Goal: Complete application form

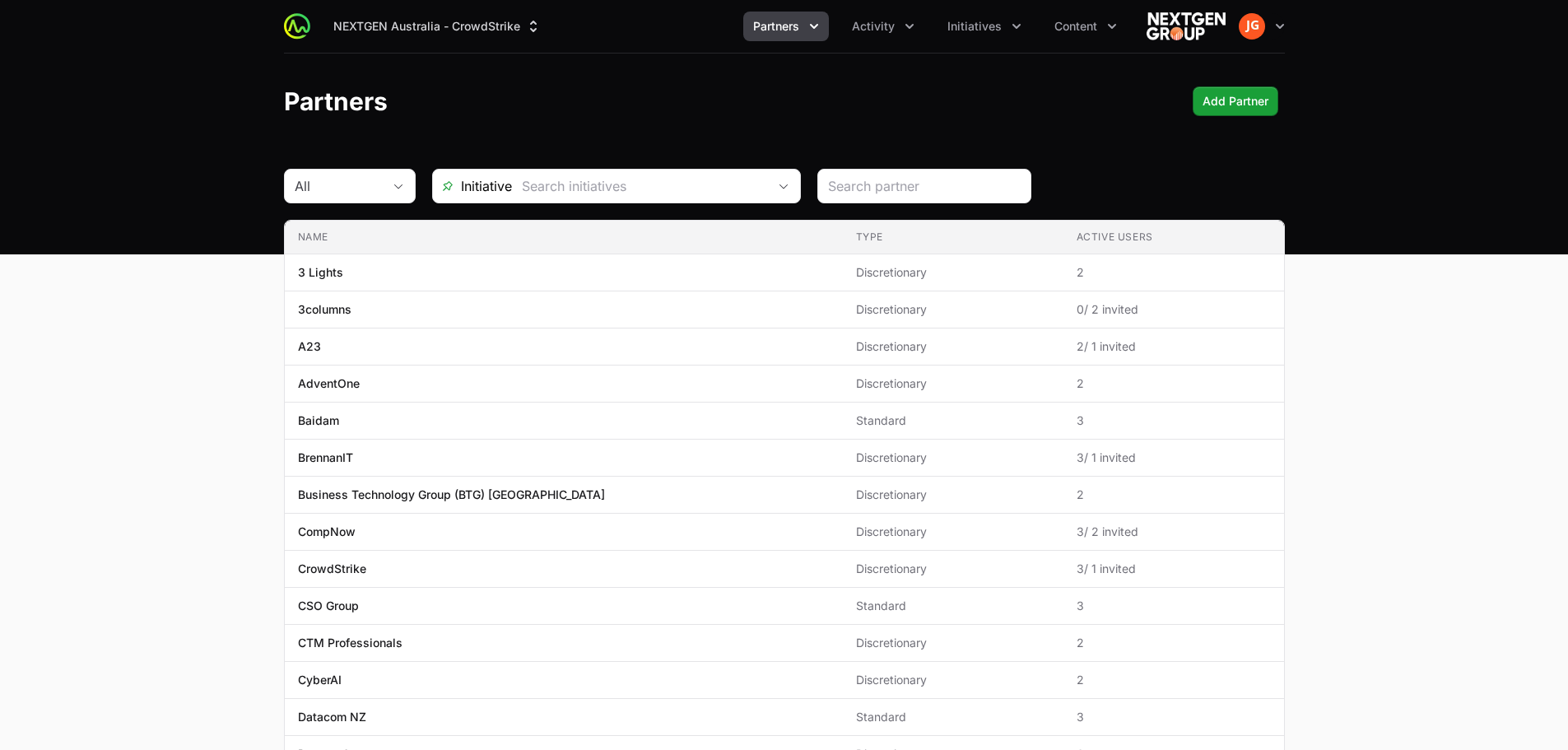
click at [789, 26] on span "Partners" at bounding box center [777, 26] width 46 height 16
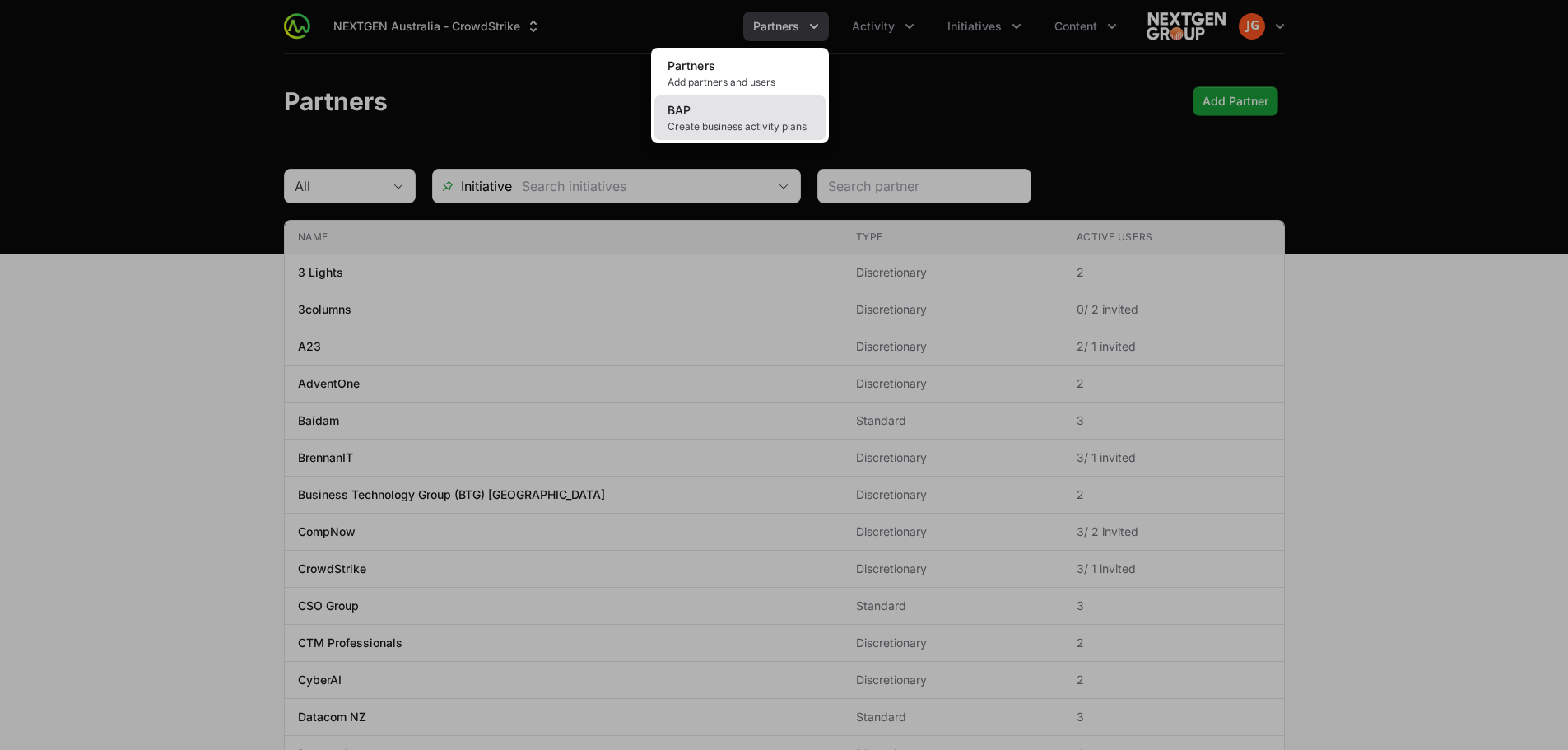
click at [760, 107] on link "BAP Create business activity plans" at bounding box center [740, 118] width 171 height 45
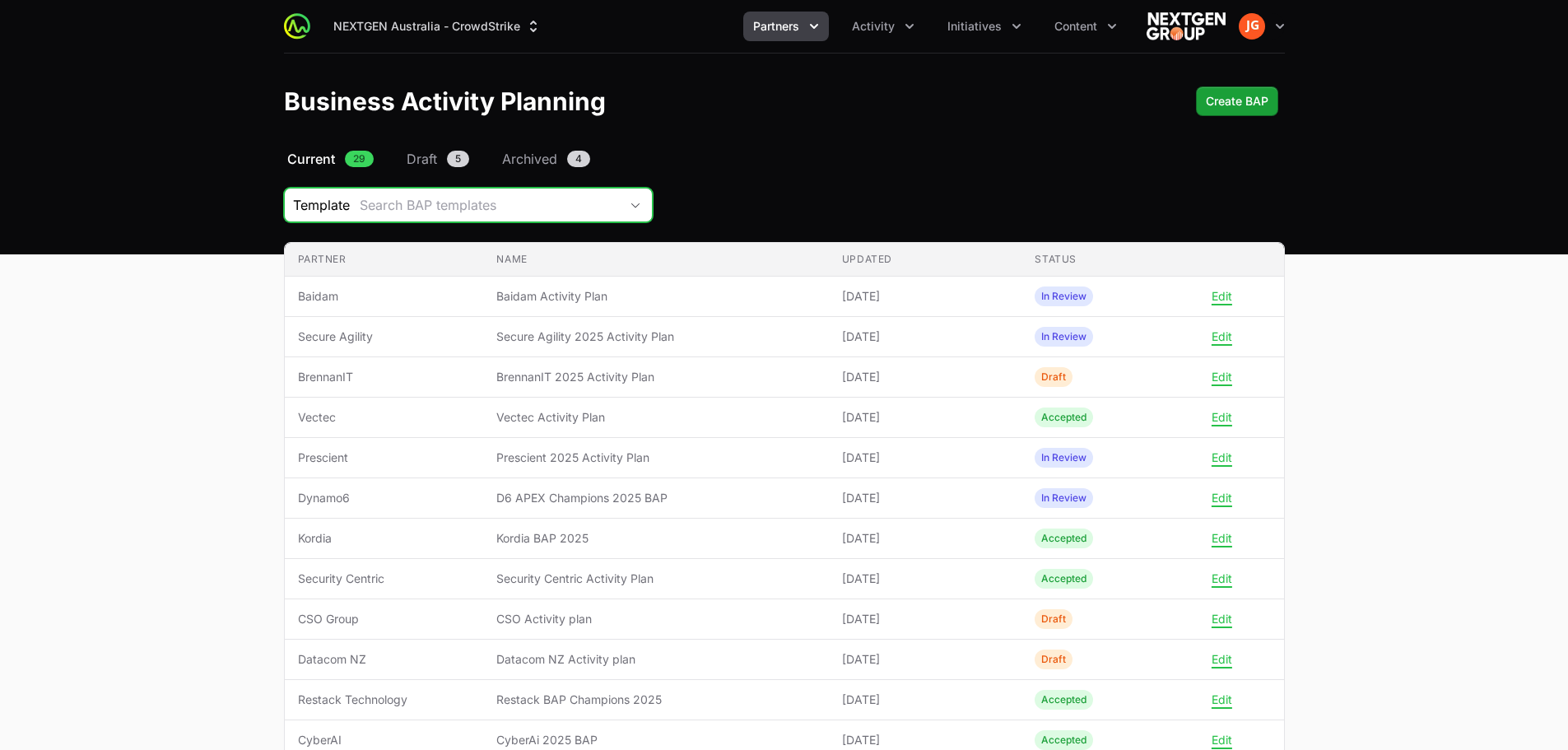
click at [474, 195] on button "Search BAP templates" at bounding box center [501, 204] width 302 height 33
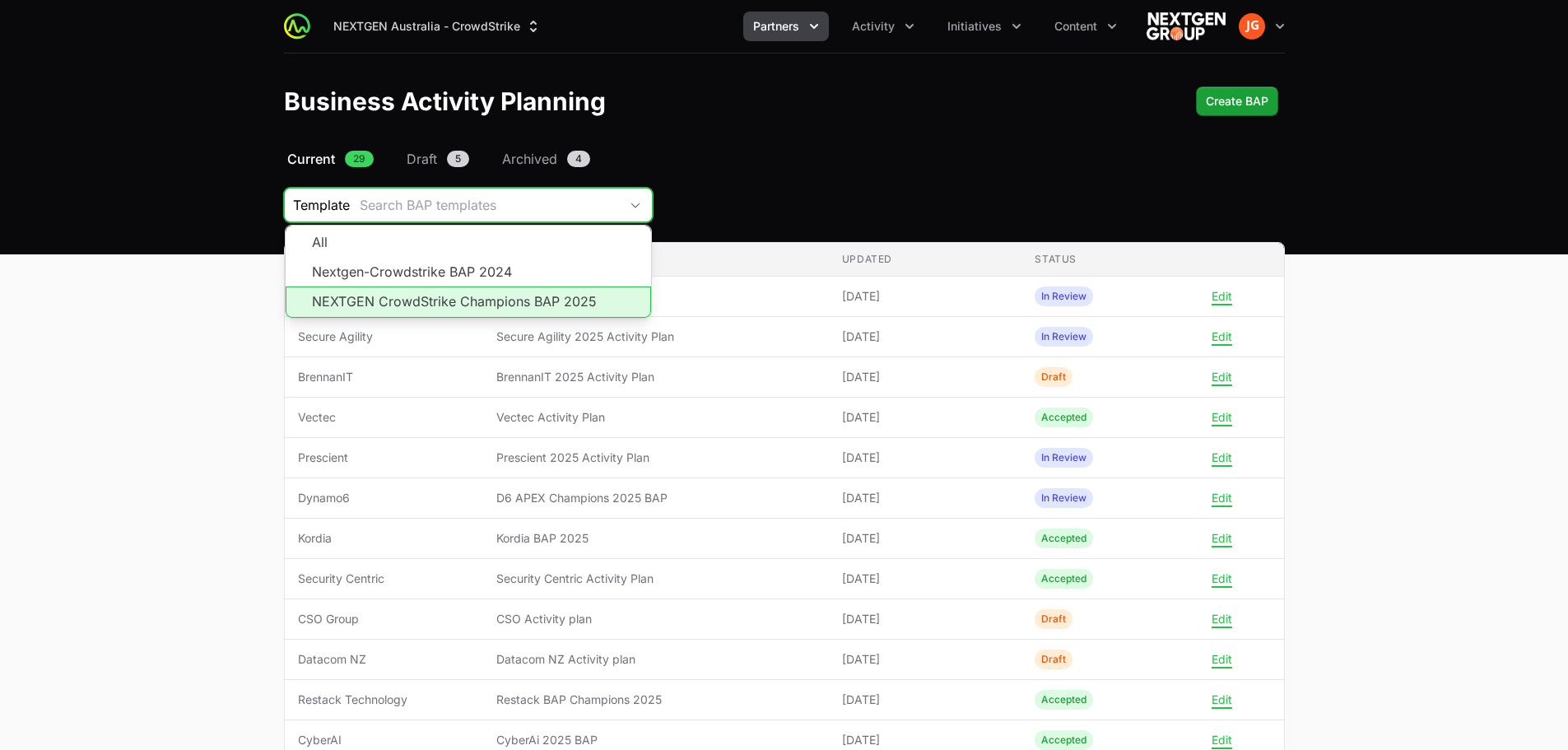
click at [432, 301] on li "NEXTGEN CrowdStrike Champions BAP 2025" at bounding box center [468, 302] width 365 height 31
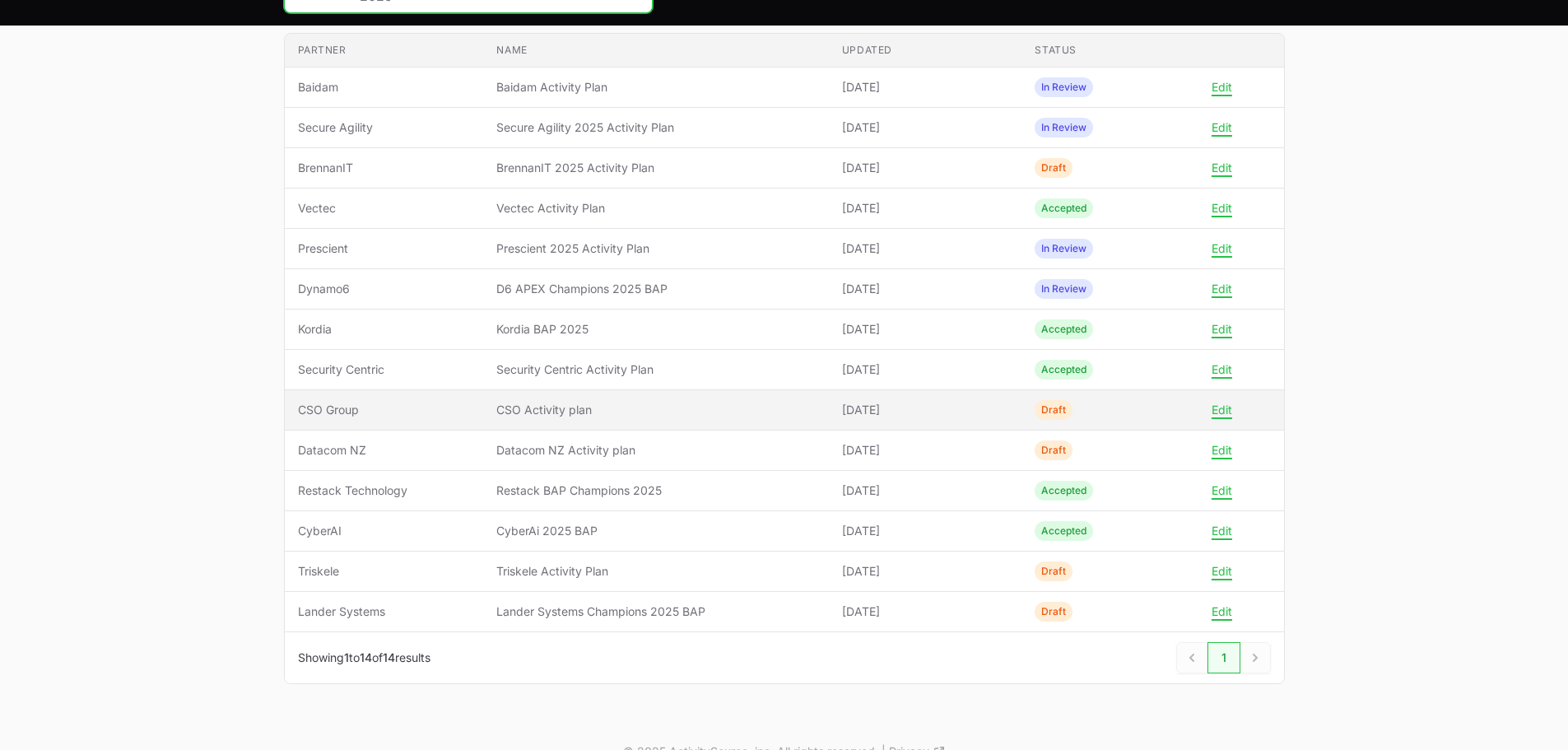
scroll to position [176, 0]
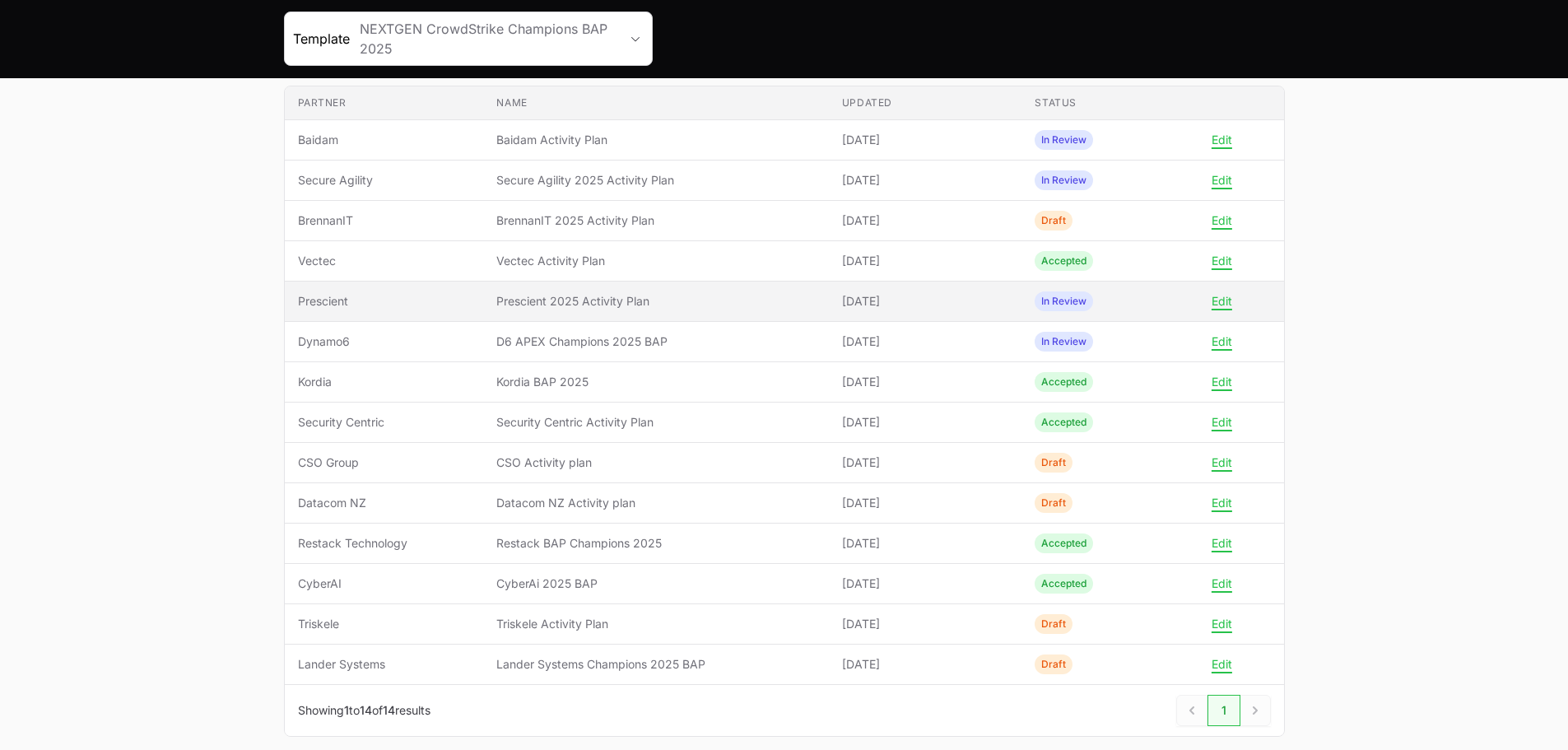
click at [381, 298] on span "Prescient" at bounding box center [385, 301] width 173 height 16
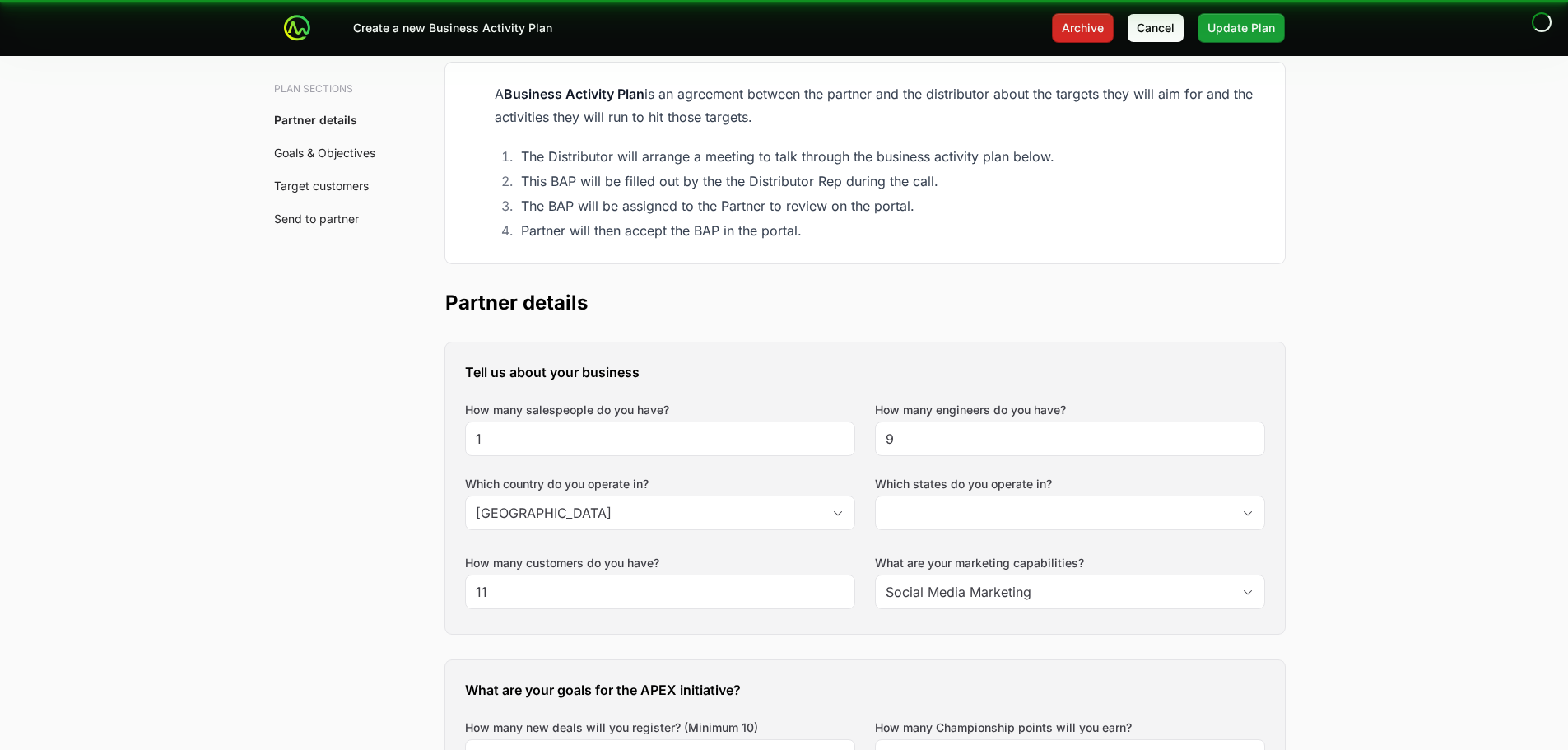
scroll to position [19, 0]
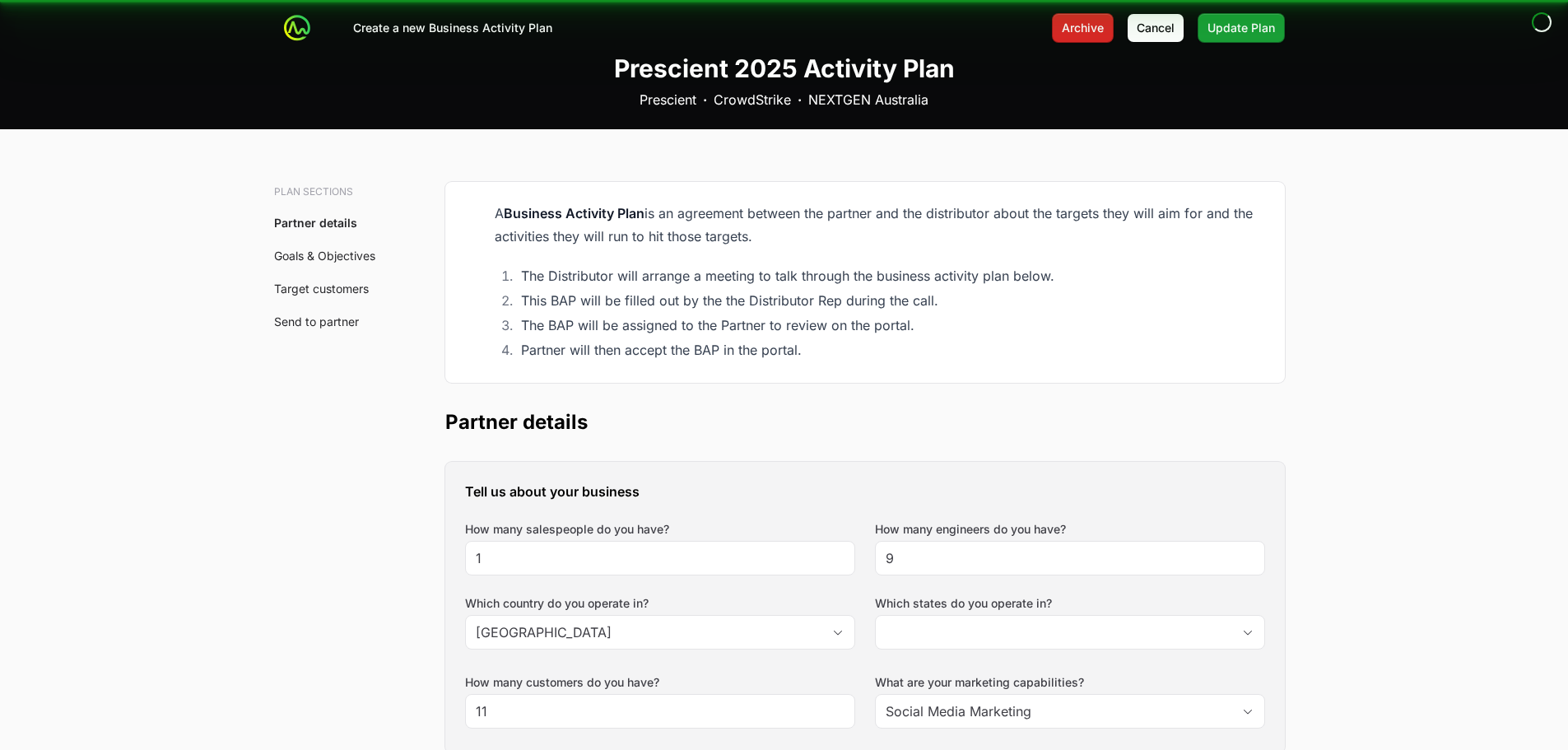
type input "[GEOGRAPHIC_DATA], [GEOGRAPHIC_DATA], [GEOGRAPHIC_DATA], [GEOGRAPHIC_DATA], [GE…"
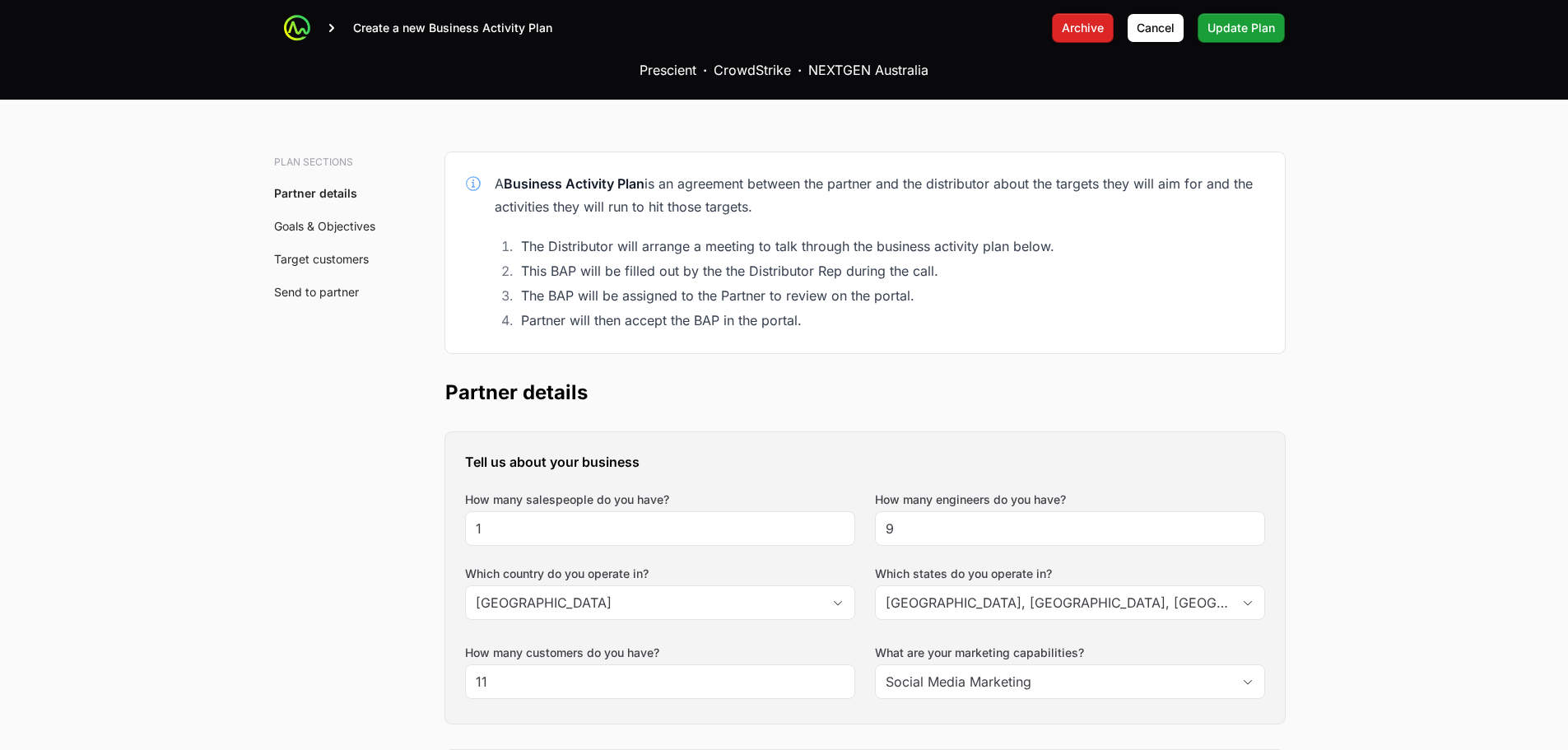
scroll to position [0, 0]
